Goal: Task Accomplishment & Management: Manage account settings

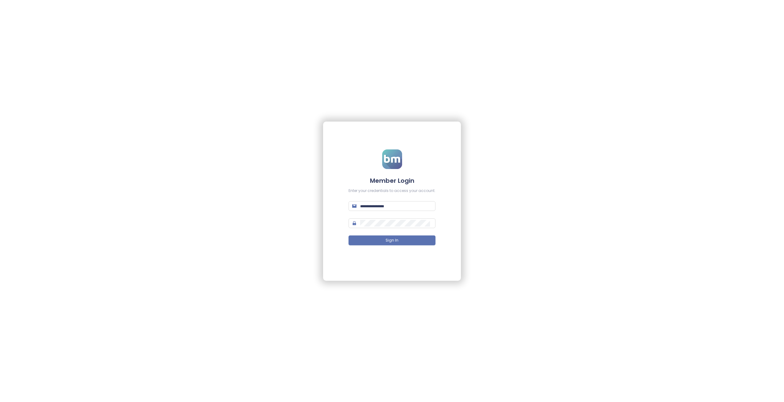
type input "**********"
click at [390, 197] on form "**********" at bounding box center [391, 200] width 87 height 103
click at [386, 236] on button "Sign In" at bounding box center [391, 240] width 87 height 10
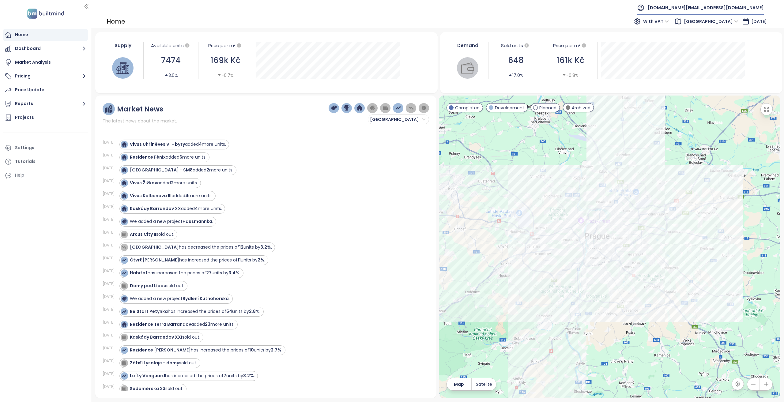
click at [726, 5] on span "builtmind.cz@builtmind.com" at bounding box center [705, 7] width 116 height 15
click at [727, 22] on li "Log out" at bounding box center [726, 24] width 72 height 12
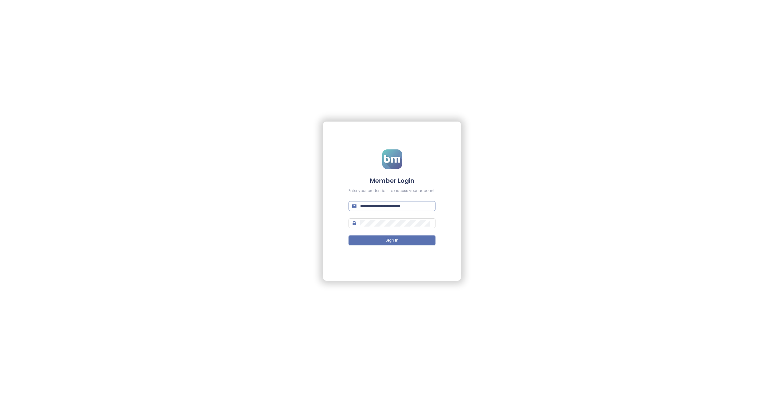
click at [383, 210] on span "**********" at bounding box center [391, 206] width 87 height 10
click at [384, 207] on input "**********" at bounding box center [396, 206] width 72 height 7
type input "**********"
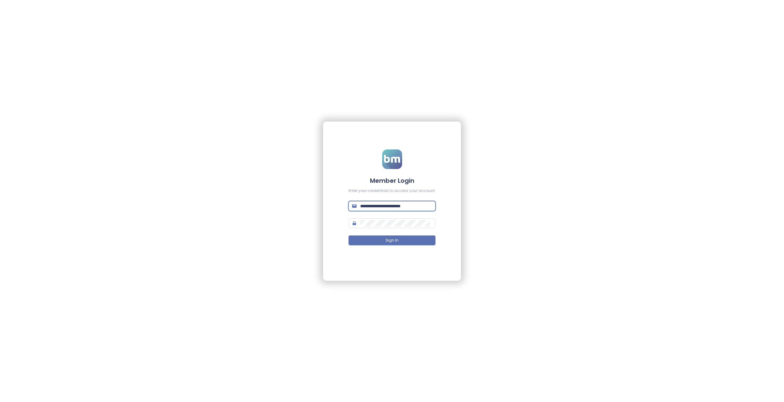
click at [348, 235] on button "Sign In" at bounding box center [391, 240] width 87 height 10
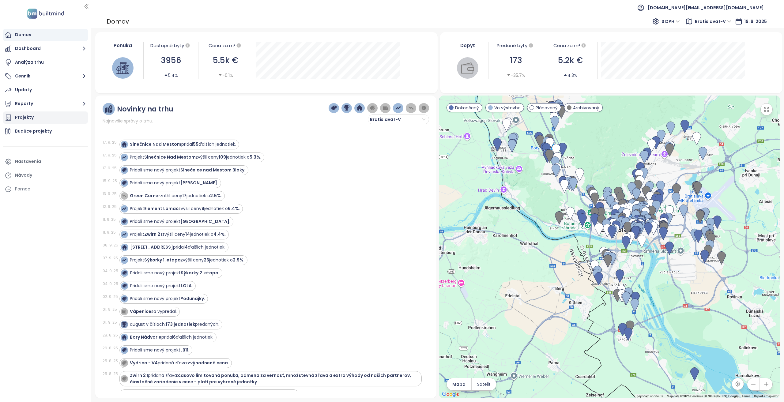
click at [42, 117] on div "Projekty" at bounding box center [45, 117] width 85 height 12
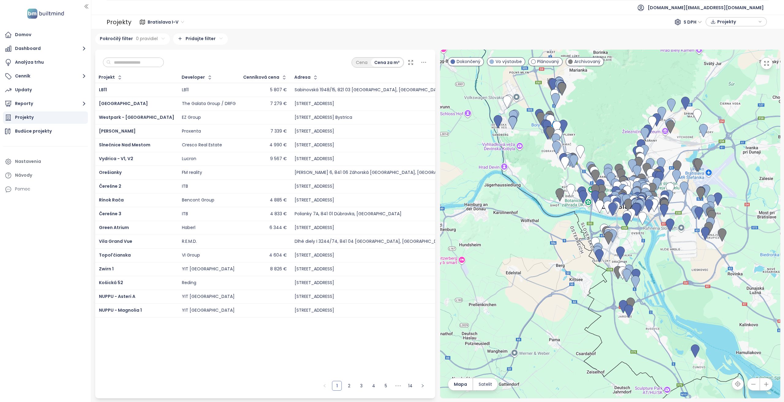
click at [137, 65] on input "text" at bounding box center [136, 62] width 50 height 9
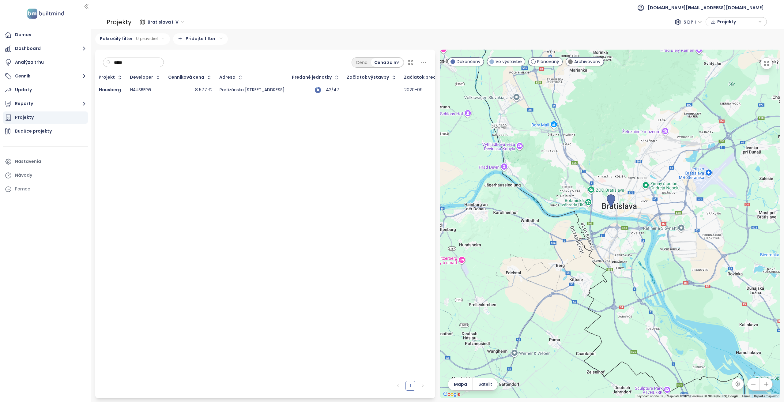
click at [183, 88] on div "8 577 €" at bounding box center [189, 89] width 43 height 7
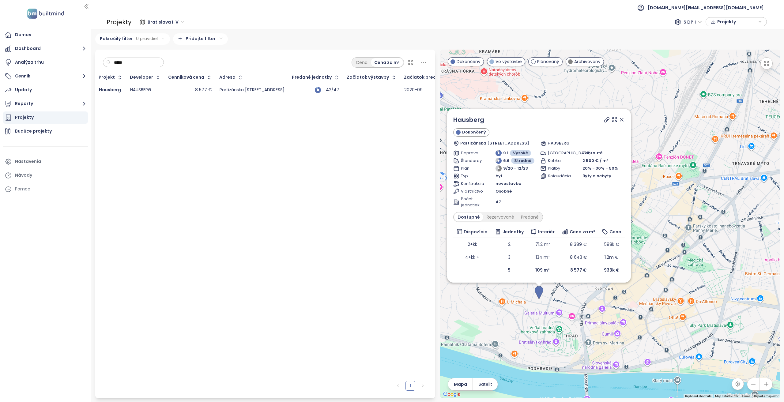
drag, startPoint x: 529, startPoint y: 258, endPoint x: 595, endPoint y: 318, distance: 89.7
click at [595, 318] on div "Hausberg Dokončený Partizánska 1255/6, 811 03 Bratislava, Slovakia HAUSBERG Dop…" at bounding box center [610, 224] width 340 height 349
click at [128, 65] on input "*****" at bounding box center [136, 62] width 50 height 9
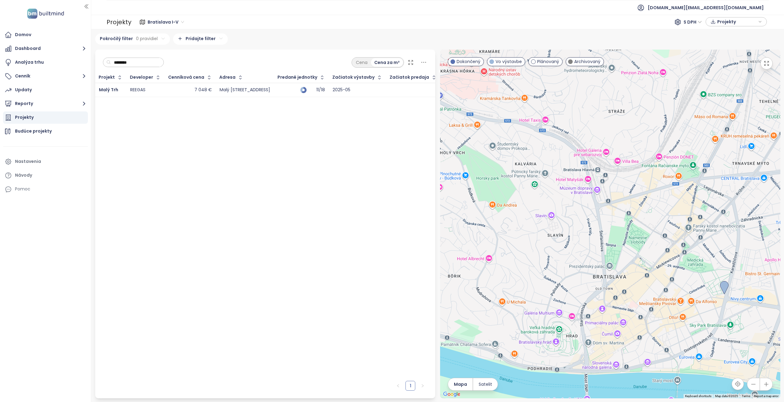
type input "********"
click at [149, 91] on div "REEGAS" at bounding box center [145, 89] width 31 height 7
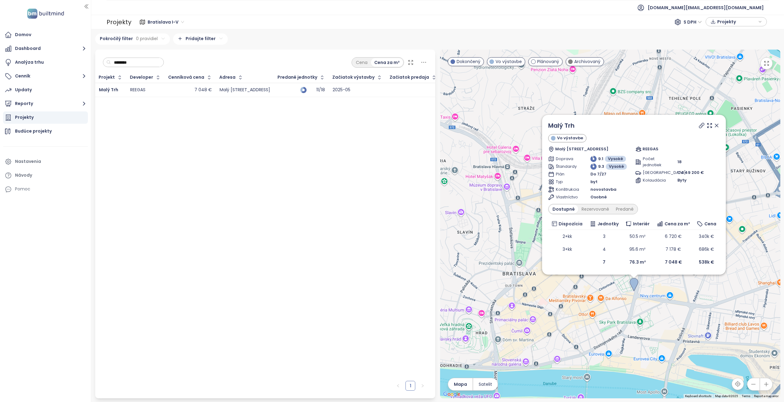
drag, startPoint x: 753, startPoint y: 301, endPoint x: 715, endPoint y: 298, distance: 37.8
click at [715, 298] on div "Malý Trh Vo výstavbe Malý trh 4722/4A, 811 09 Bratislava, Slovakia REEGAS Dopra…" at bounding box center [610, 224] width 340 height 349
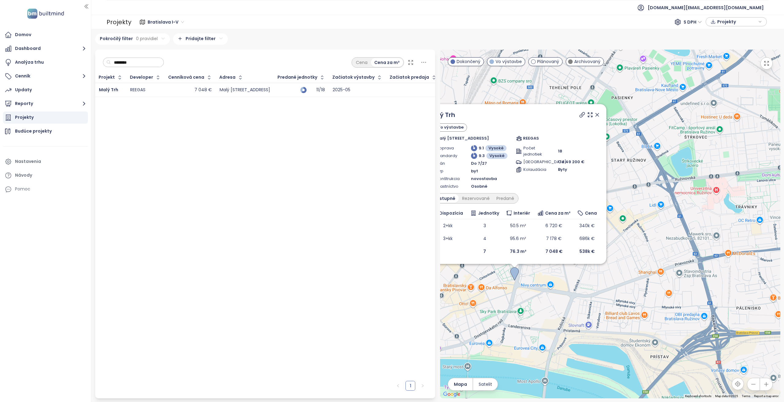
drag, startPoint x: 633, startPoint y: 312, endPoint x: 514, endPoint y: 301, distance: 119.2
click at [514, 301] on div "Malý Trh Vo výstavbe Malý trh 4722/4A, 811 09 Bratislava, Slovakia REEGAS Dopra…" at bounding box center [610, 224] width 340 height 349
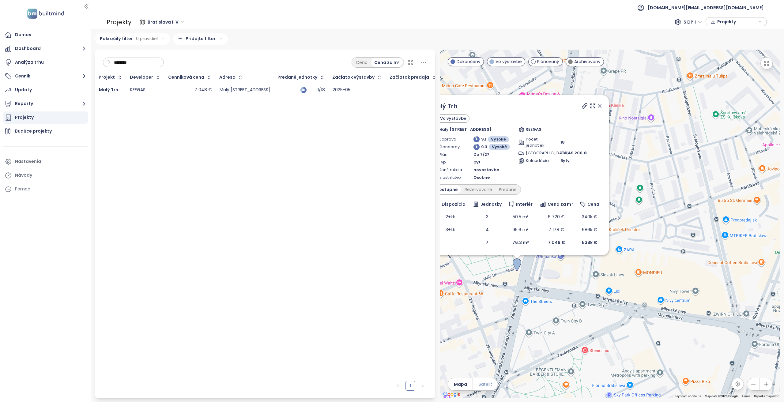
click at [485, 384] on span "Satelit" at bounding box center [484, 384] width 13 height 7
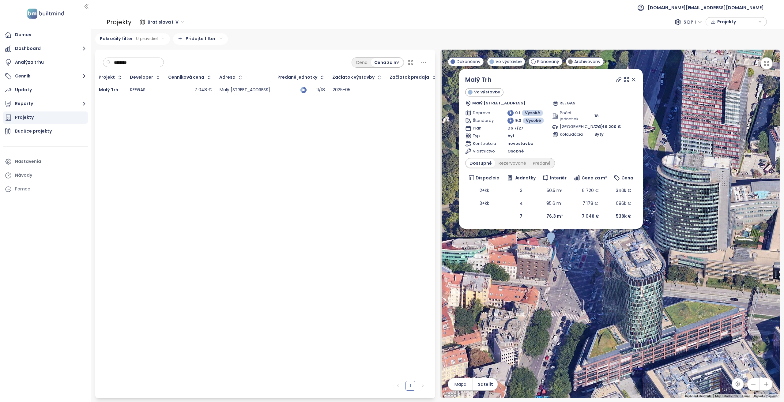
drag, startPoint x: 549, startPoint y: 271, endPoint x: 561, endPoint y: 335, distance: 66.1
click at [561, 335] on div "Malý Trh Vo výstavbe Malý trh 4722/4A, 811 09 Bratislava, Slovakia REEGAS Dopra…" at bounding box center [610, 224] width 340 height 349
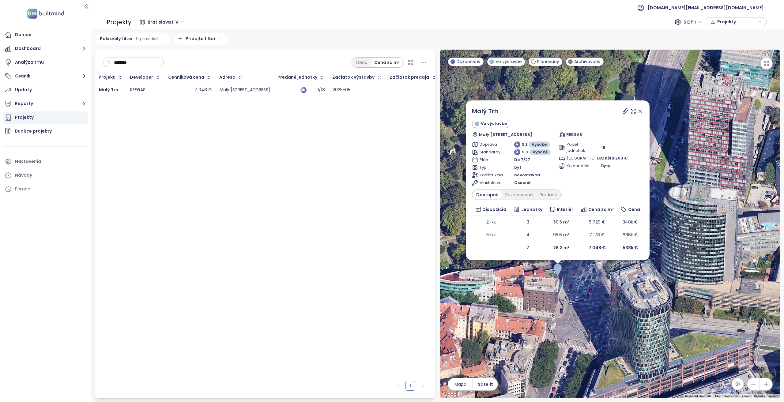
click at [639, 114] on icon at bounding box center [640, 111] width 6 height 6
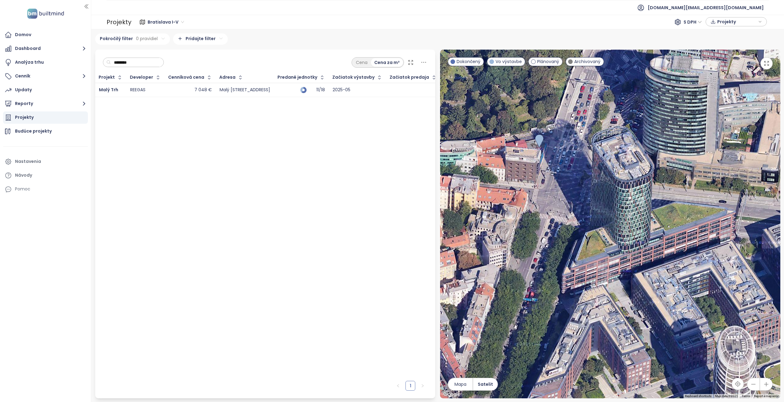
drag, startPoint x: 593, startPoint y: 287, endPoint x: 485, endPoint y: 264, distance: 110.7
click at [485, 264] on div at bounding box center [610, 224] width 340 height 349
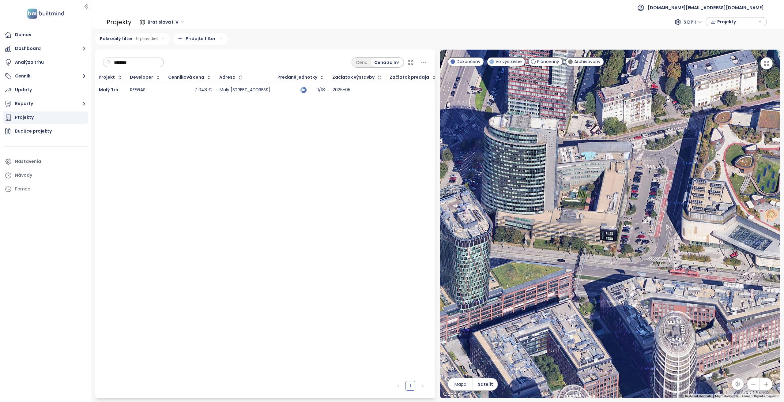
drag, startPoint x: 663, startPoint y: 216, endPoint x: 524, endPoint y: 257, distance: 145.4
click at [524, 257] on div at bounding box center [610, 224] width 340 height 349
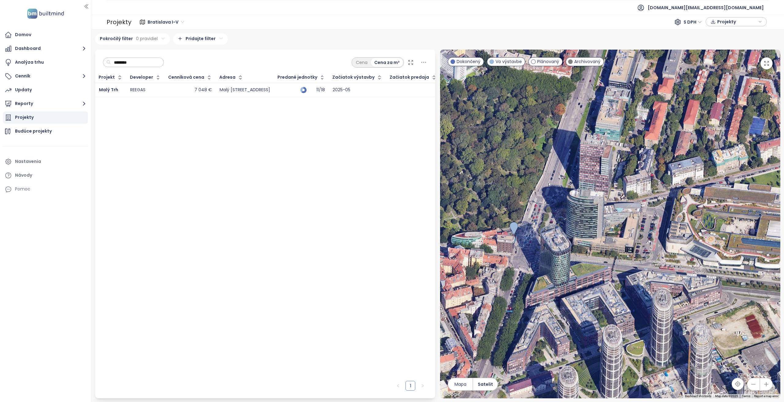
drag, startPoint x: 680, startPoint y: 227, endPoint x: 728, endPoint y: 238, distance: 49.0
click at [728, 238] on div at bounding box center [610, 224] width 340 height 349
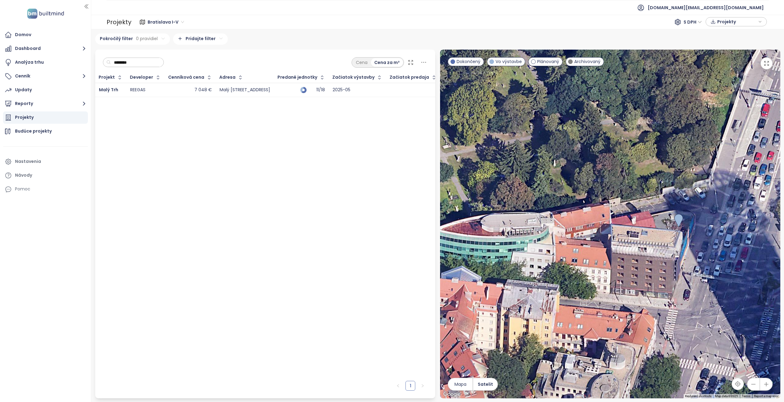
drag, startPoint x: 550, startPoint y: 255, endPoint x: 650, endPoint y: 267, distance: 101.1
click at [650, 267] on div at bounding box center [610, 224] width 340 height 349
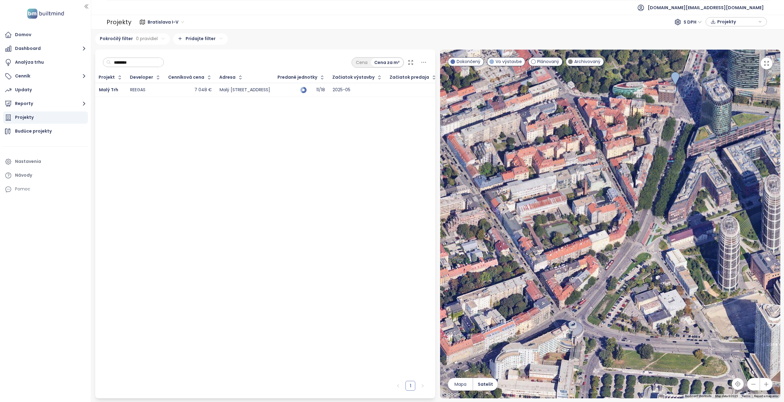
drag, startPoint x: 603, startPoint y: 313, endPoint x: 665, endPoint y: 141, distance: 182.6
click at [665, 141] on div at bounding box center [610, 224] width 340 height 349
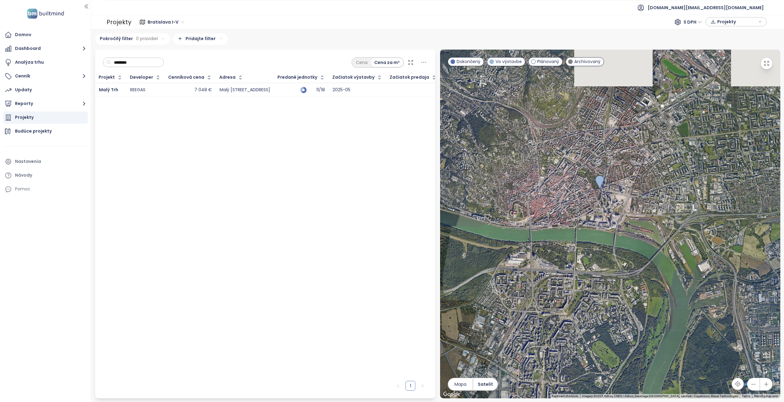
drag, startPoint x: 672, startPoint y: 132, endPoint x: 626, endPoint y: 185, distance: 70.7
click at [626, 185] on div at bounding box center [610, 224] width 340 height 349
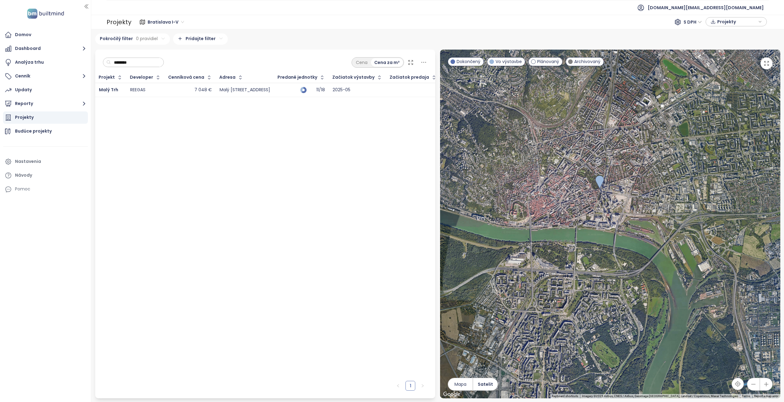
drag, startPoint x: 133, startPoint y: 59, endPoint x: 135, endPoint y: 62, distance: 3.3
click at [134, 59] on input "********" at bounding box center [136, 62] width 50 height 9
click at [135, 62] on input "********" at bounding box center [136, 62] width 50 height 9
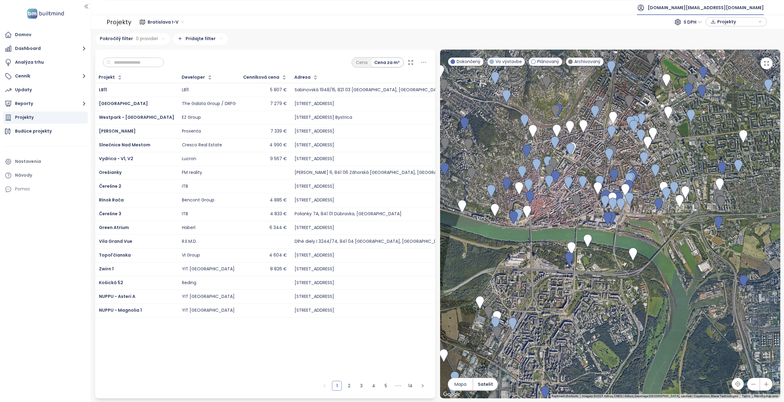
click at [750, 6] on span "builtmind.sk@builtmind.com" at bounding box center [705, 7] width 116 height 15
click at [746, 23] on li "Odhlásiť sa" at bounding box center [726, 24] width 72 height 12
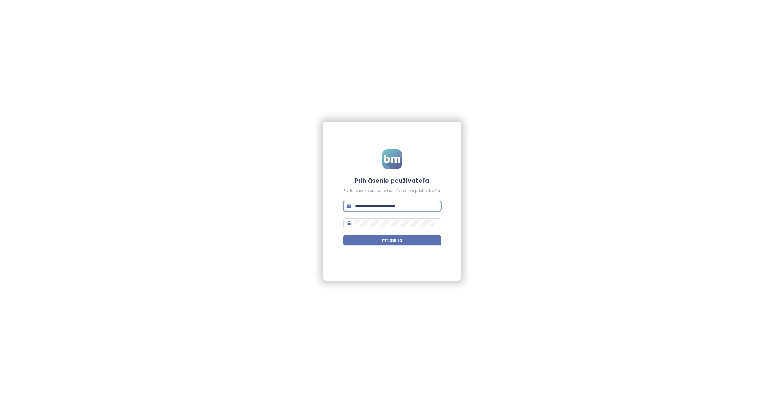
click at [425, 205] on input "**********" at bounding box center [396, 206] width 82 height 7
type input "**********"
click at [343, 235] on button "Prihlásiť sa" at bounding box center [392, 240] width 98 height 10
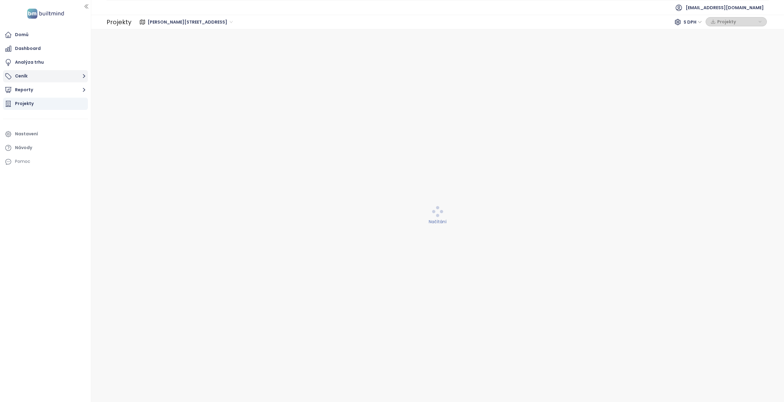
click at [50, 77] on button "Ceník" at bounding box center [45, 76] width 85 height 12
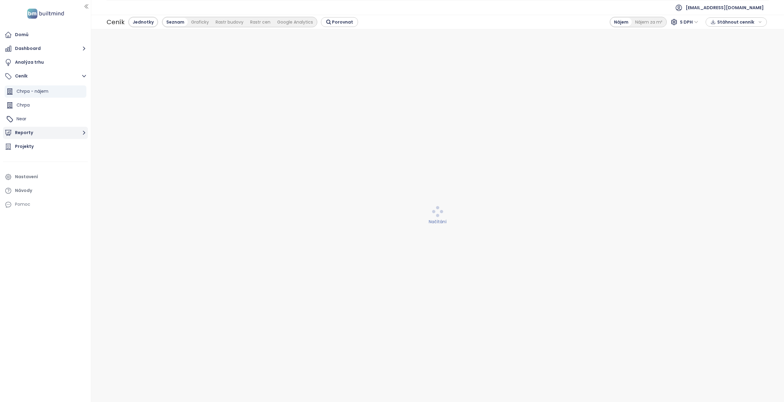
click at [36, 129] on button "Reporty" at bounding box center [45, 133] width 85 height 12
click at [735, 4] on span "[EMAIL_ADDRESS][DOMAIN_NAME]" at bounding box center [724, 7] width 78 height 15
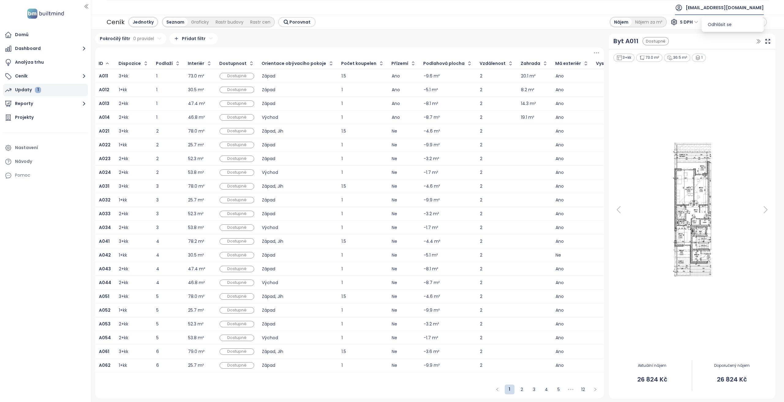
click at [70, 90] on div "Updaty 1" at bounding box center [45, 90] width 85 height 12
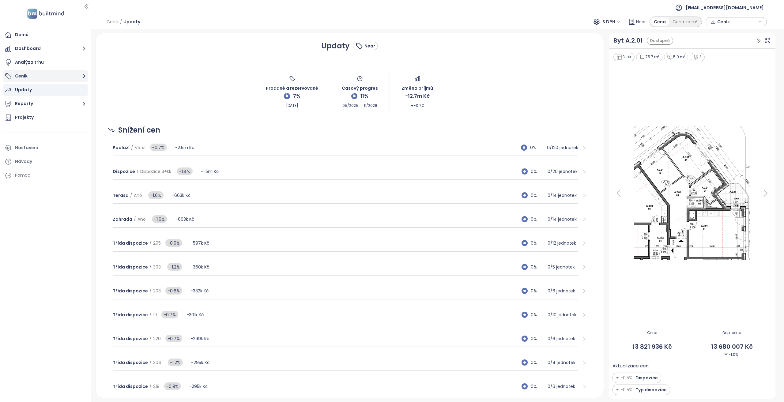
click at [62, 79] on button "Ceník" at bounding box center [45, 76] width 85 height 12
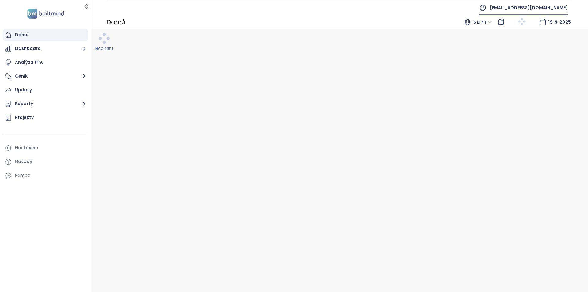
click at [518, 5] on span "[EMAIL_ADDRESS][DOMAIN_NAME]" at bounding box center [528, 7] width 78 height 15
click at [523, 23] on span "Odhlásit se" at bounding box center [523, 25] width 24 height 6
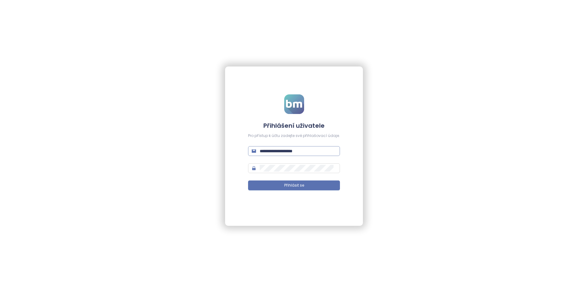
click at [302, 153] on input "**********" at bounding box center [298, 151] width 77 height 7
click at [304, 154] on input "**********" at bounding box center [298, 151] width 77 height 7
type input "**********"
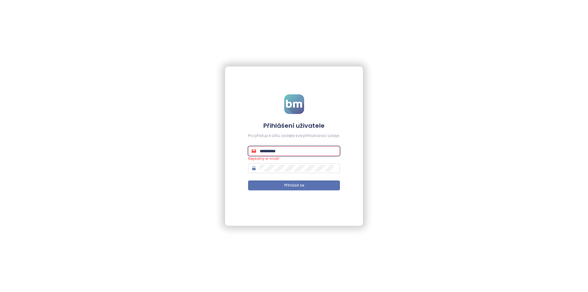
click at [248, 180] on button "Přihlásit se" at bounding box center [294, 185] width 92 height 10
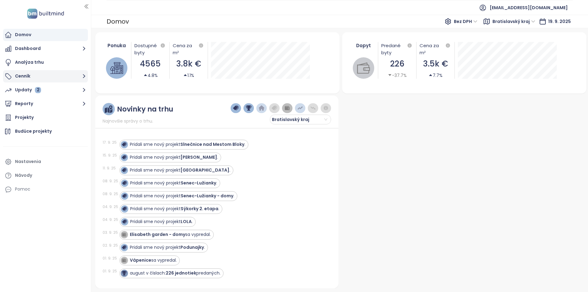
click at [40, 80] on button "Cenník" at bounding box center [45, 76] width 85 height 12
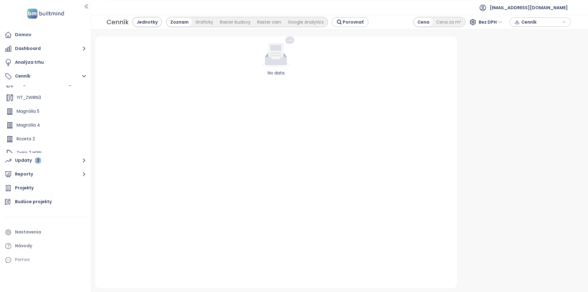
scroll to position [55, 0]
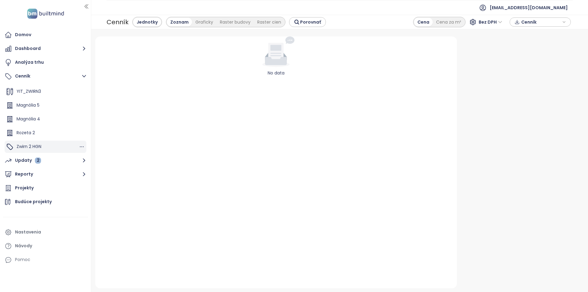
click at [42, 147] on div "Zwirn 2 HGN" at bounding box center [46, 146] width 82 height 12
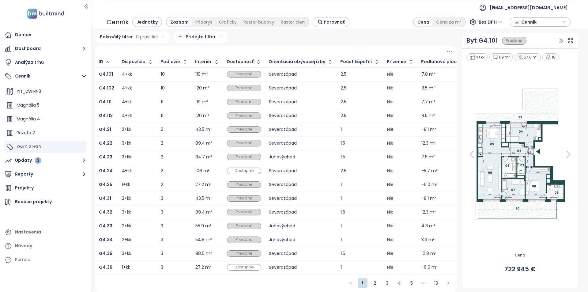
scroll to position [6, 0]
click at [240, 167] on div "Dostupné" at bounding box center [244, 170] width 34 height 6
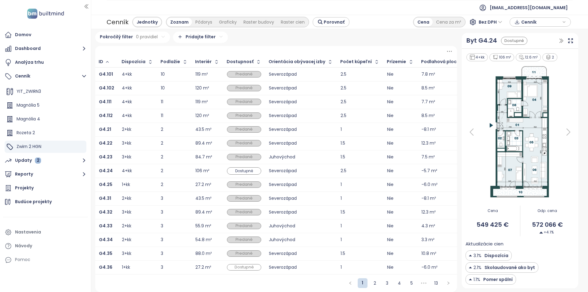
click at [240, 167] on span "Dostupné" at bounding box center [243, 170] width 33 height 7
click at [54, 153] on ul "Domov Dashboard Analýza trhu Cenník Pridať projekt YIT_VIDENSKA CESTA ZAPAD_dra…" at bounding box center [45, 147] width 85 height 237
click at [27, 232] on div "Nastavenia" at bounding box center [28, 232] width 26 height 8
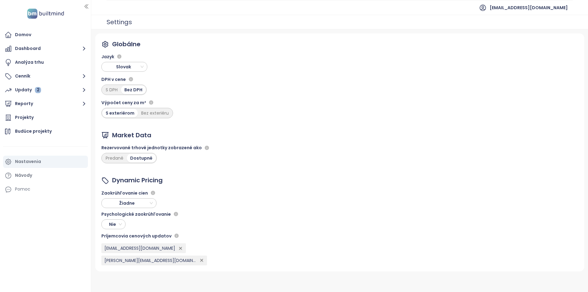
click at [117, 226] on span "Nie" at bounding box center [112, 223] width 18 height 9
click at [192, 222] on div "Globálne Jazyk Slovak DPH v cene S DPH Bez DPH Výpočet ceny za m² S exteriérom …" at bounding box center [339, 152] width 489 height 238
click at [119, 227] on span "Nie" at bounding box center [112, 223] width 18 height 9
drag, startPoint x: 118, startPoint y: 245, endPoint x: 116, endPoint y: 250, distance: 4.8
click at [116, 250] on div "Áno" at bounding box center [114, 246] width 22 height 10
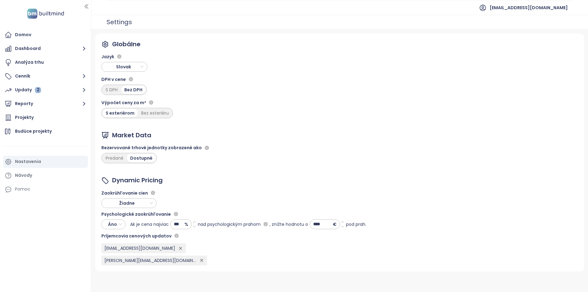
drag, startPoint x: 129, startPoint y: 225, endPoint x: 167, endPoint y: 225, distance: 37.0
click at [167, 225] on div "Áno Ak je cena najviac *** % nad psychologickým prahom , znížte hodnotu o **** …" at bounding box center [233, 224] width 265 height 10
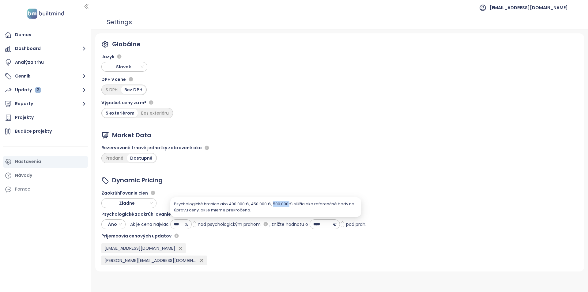
drag, startPoint x: 272, startPoint y: 205, endPoint x: 291, endPoint y: 205, distance: 18.7
click at [291, 205] on div "Psychologické hranice ako 400 000 €, 450 000 €, 500 000 € slúžia ako referenčné…" at bounding box center [266, 207] width 184 height 12
click at [273, 207] on div "Psychologické hranice ako 400 000 €, 450 000 €, 500 000 € slúžia ako referenčné…" at bounding box center [266, 207] width 184 height 12
click at [275, 204] on div "Psychologické hranice ako 400 000 €, 450 000 €, 500 000 € slúžia ako referenčné…" at bounding box center [266, 207] width 184 height 12
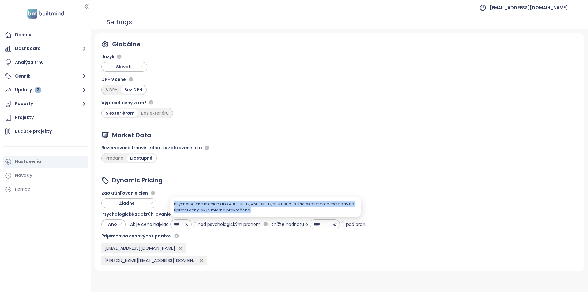
click at [275, 204] on div "Psychologické hranice ako 400 000 €, 450 000 €, 500 000 € slúžia ako referenčné…" at bounding box center [266, 207] width 184 height 12
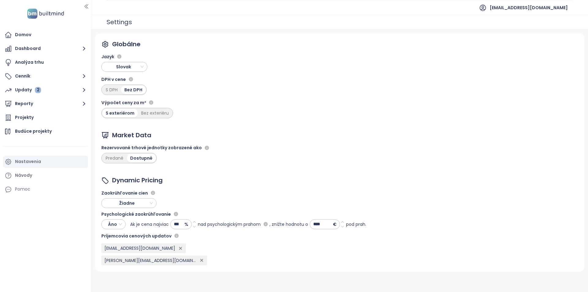
click at [179, 223] on input "***" at bounding box center [177, 223] width 14 height 9
click at [322, 224] on input "****" at bounding box center [321, 223] width 23 height 9
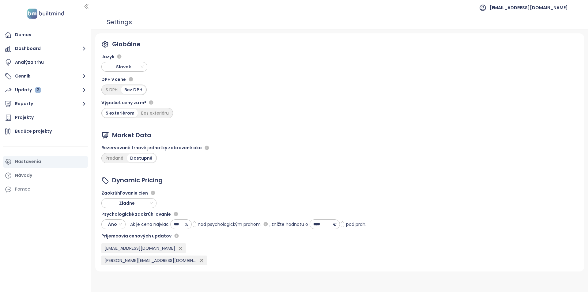
click at [184, 222] on input "***" at bounding box center [177, 223] width 14 height 9
click at [48, 73] on button "Cenník" at bounding box center [45, 76] width 85 height 12
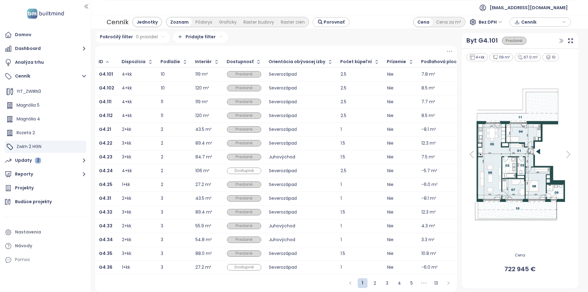
scroll to position [6, 0]
click at [183, 169] on div "2" at bounding box center [174, 171] width 27 height 4
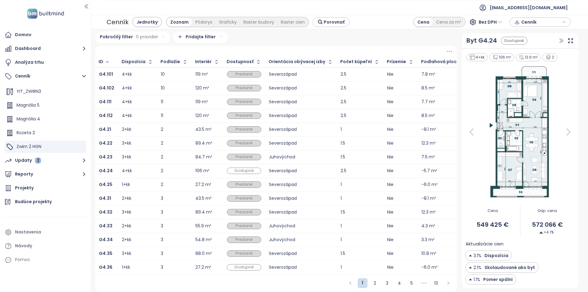
click at [181, 265] on div "3" at bounding box center [174, 267] width 27 height 4
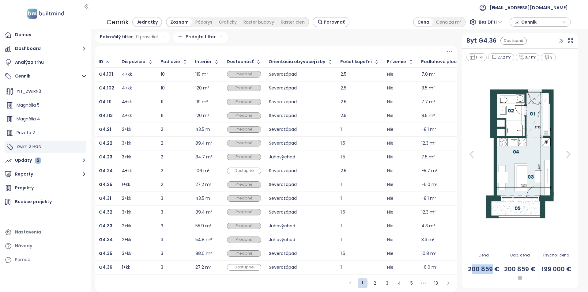
drag, startPoint x: 467, startPoint y: 268, endPoint x: 489, endPoint y: 271, distance: 22.6
click at [489, 271] on span "200 859 €" at bounding box center [483, 268] width 36 height 9
drag, startPoint x: 570, startPoint y: 271, endPoint x: 540, endPoint y: 253, distance: 35.3
click at [540, 253] on div "Psychol. cena 199 000 €" at bounding box center [556, 265] width 36 height 38
drag, startPoint x: 503, startPoint y: 277, endPoint x: 529, endPoint y: 279, distance: 25.8
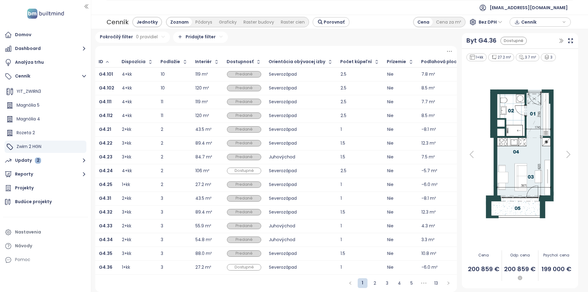
click at [529, 279] on div at bounding box center [520, 277] width 36 height 7
click at [475, 40] on div "Byt G4.36" at bounding box center [481, 40] width 30 height 9
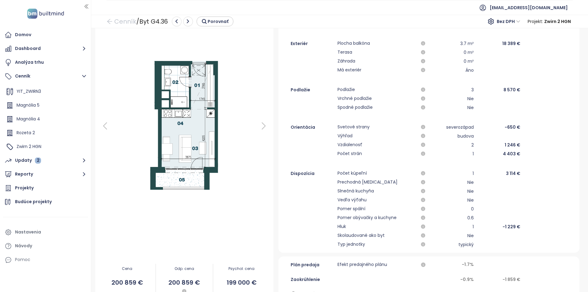
scroll to position [214, 0]
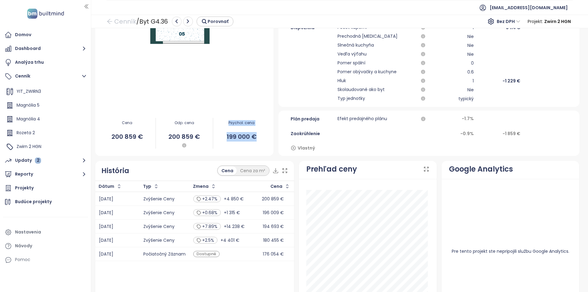
drag, startPoint x: 256, startPoint y: 139, endPoint x: 227, endPoint y: 123, distance: 33.3
click at [227, 123] on div "Psychol. cena 199 000 €" at bounding box center [241, 133] width 57 height 38
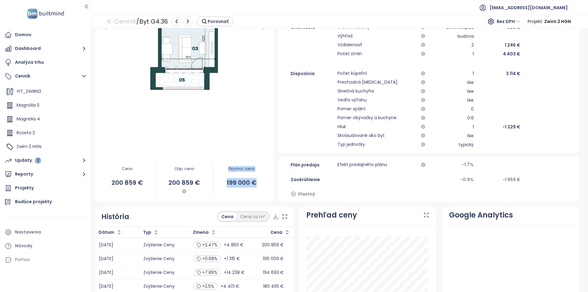
scroll to position [92, 0]
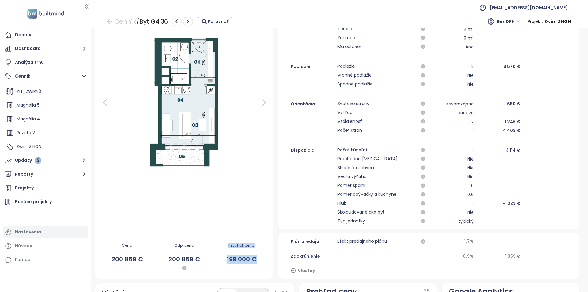
click at [36, 232] on div "Nastavenia" at bounding box center [28, 232] width 26 height 8
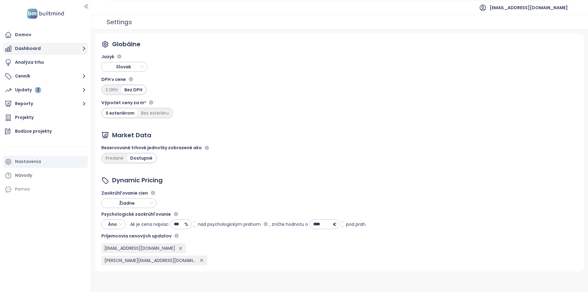
click at [41, 47] on button "Dashboard" at bounding box center [45, 49] width 85 height 12
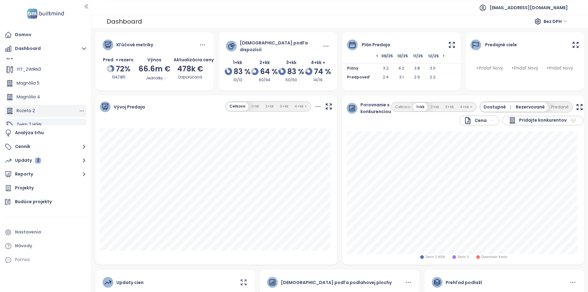
scroll to position [55, 0]
click at [448, 45] on icon at bounding box center [452, 45] width 8 height 8
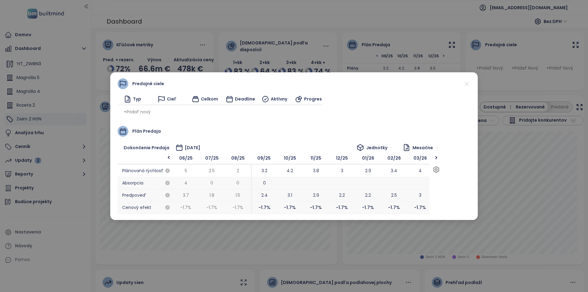
scroll to position [0, 547]
click at [270, 209] on span "-1.7 %" at bounding box center [263, 207] width 26 height 12
click at [270, 210] on span "-1.7 %" at bounding box center [263, 207] width 26 height 12
click at [437, 170] on icon "button" at bounding box center [436, 169] width 2 height 2
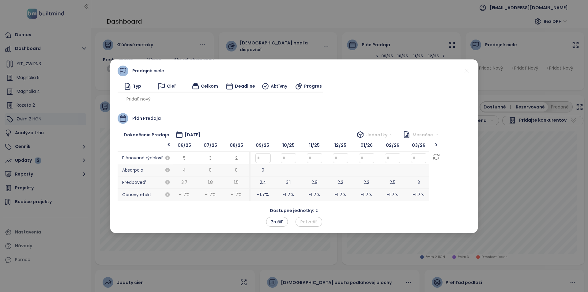
scroll to position [0, 574]
click at [278, 222] on span "Zrušiť" at bounding box center [277, 221] width 12 height 7
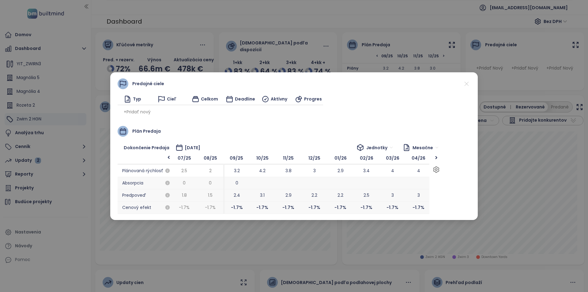
scroll to position [0, 496]
drag, startPoint x: 335, startPoint y: 189, endPoint x: 285, endPoint y: 189, distance: 49.3
click at [285, 189] on span "3.1" at bounding box center [291, 195] width 26 height 12
click at [465, 82] on icon at bounding box center [466, 84] width 8 height 8
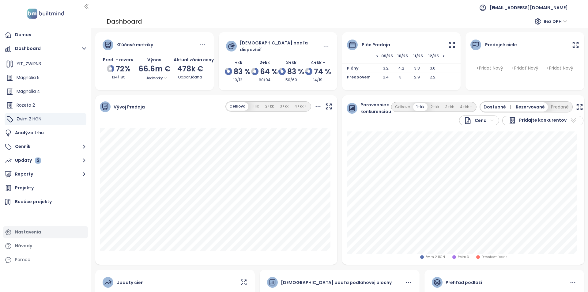
click at [39, 230] on div "Nastavenia" at bounding box center [28, 232] width 26 height 8
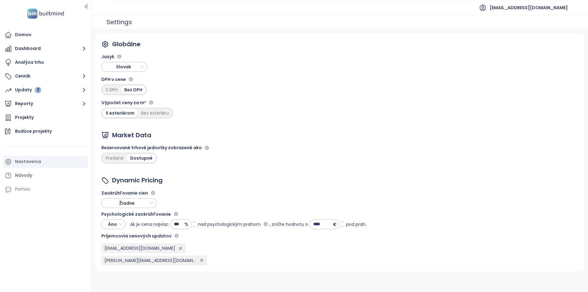
click at [114, 222] on span "Áno" at bounding box center [112, 223] width 18 height 9
click at [116, 237] on div "Nie" at bounding box center [113, 236] width 14 height 7
